Goal: Find contact information: Find contact information

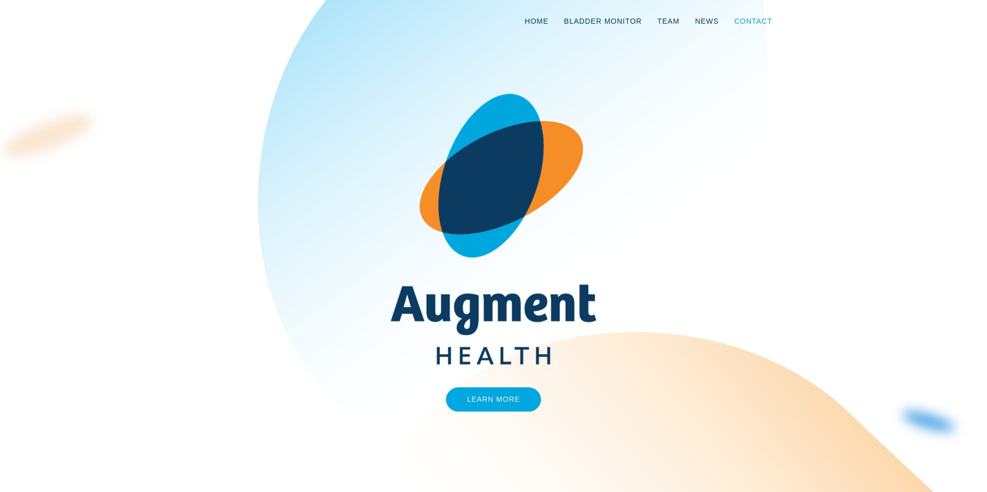
click at [761, 21] on link "Contact" at bounding box center [753, 21] width 54 height 34
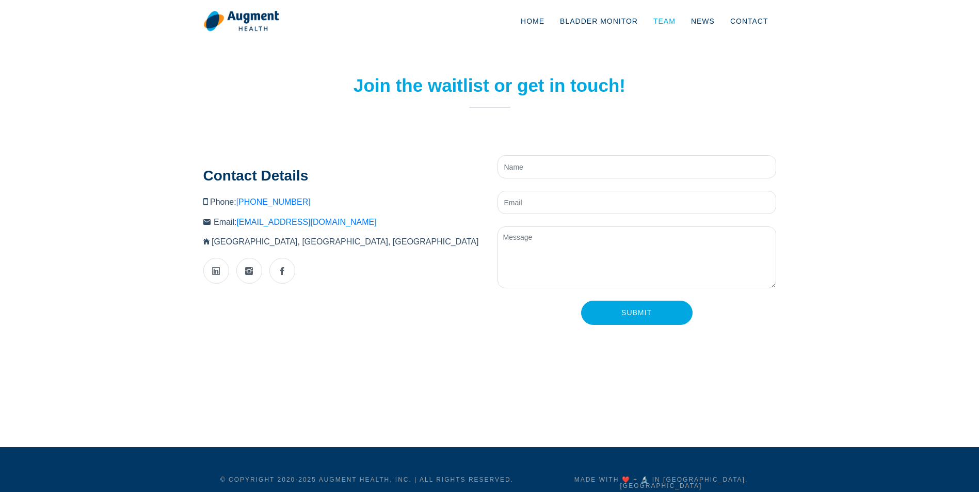
click at [677, 23] on link "Team" at bounding box center [665, 21] width 38 height 34
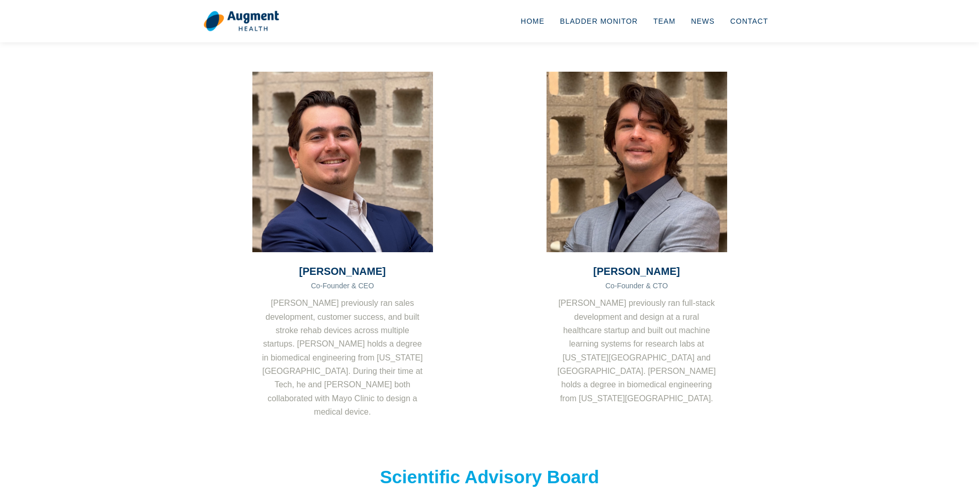
scroll to position [52, 0]
